Goal: Communication & Community: Answer question/provide support

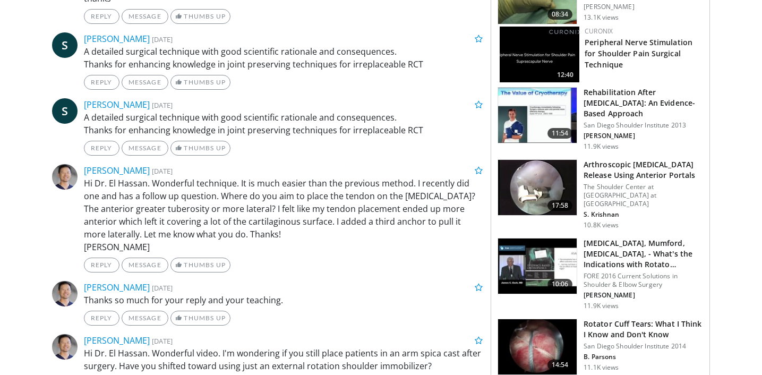
scroll to position [764, 0]
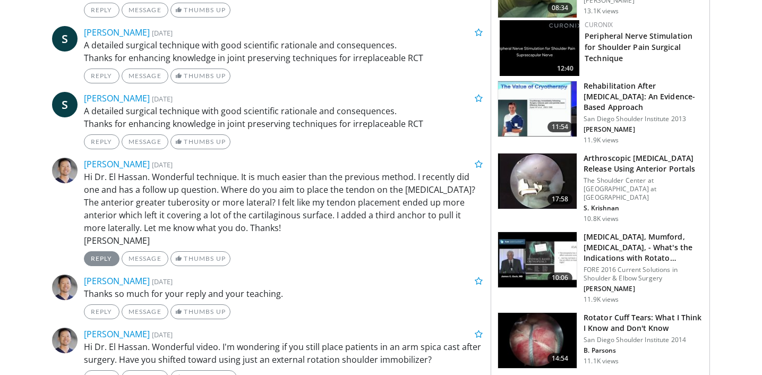
click at [93, 251] on link "Reply" at bounding box center [102, 258] width 36 height 15
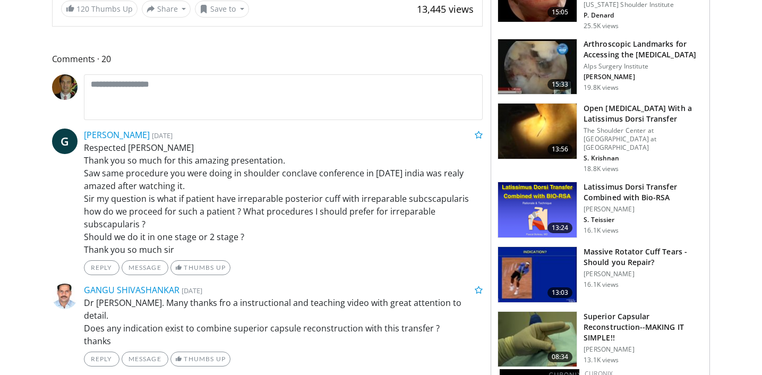
scroll to position [415, 0]
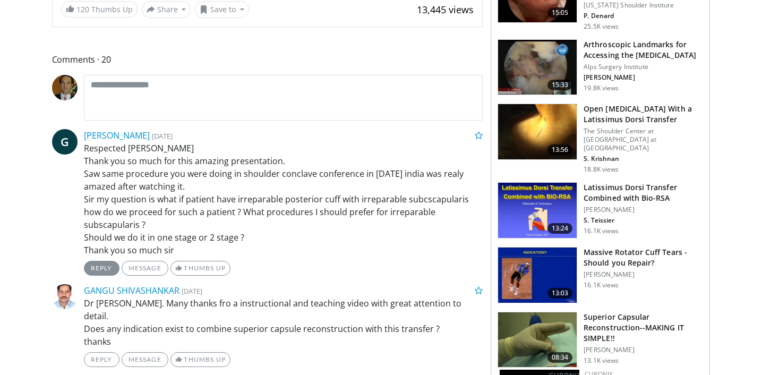
click at [97, 261] on link "Reply" at bounding box center [102, 268] width 36 height 15
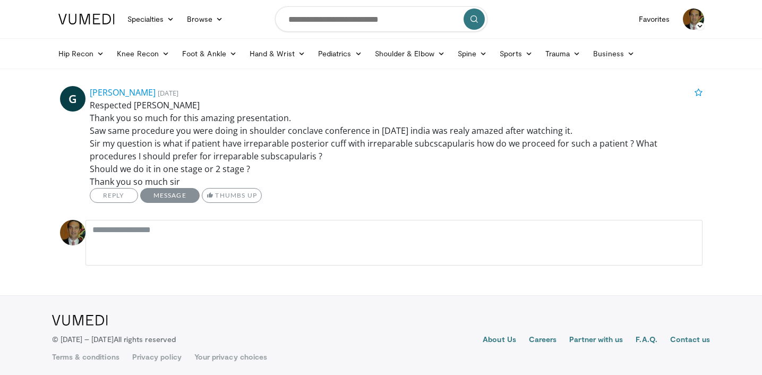
click at [160, 198] on link "Message" at bounding box center [169, 195] width 59 height 15
